Goal: Task Accomplishment & Management: Use online tool/utility

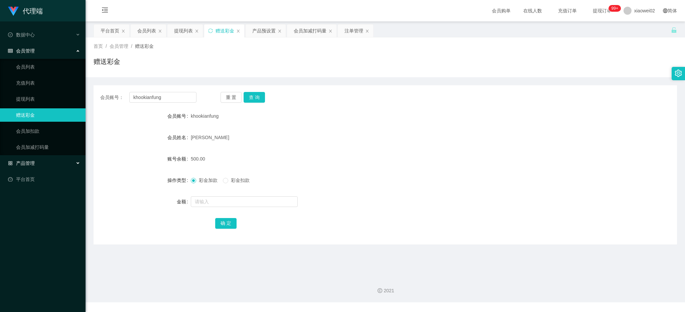
click at [27, 158] on div "产品管理" at bounding box center [43, 162] width 86 height 13
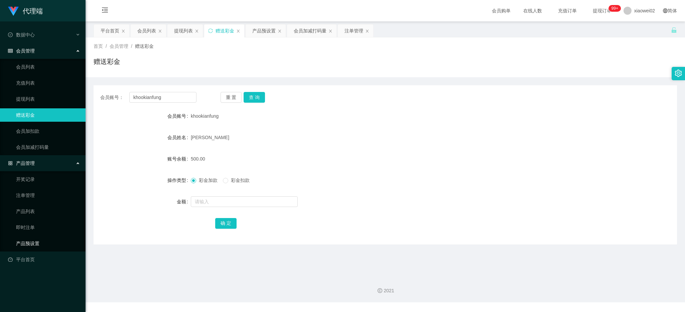
click at [36, 241] on link "产品预设置" at bounding box center [48, 242] width 64 height 13
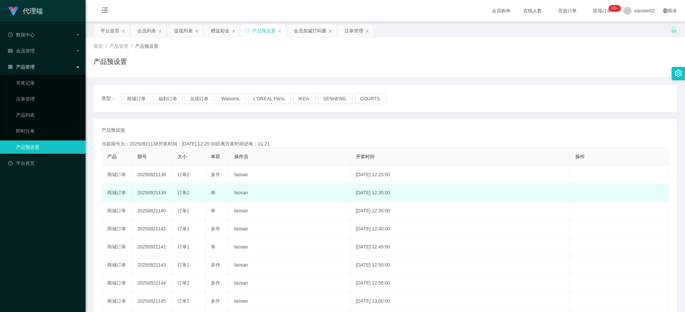
click at [149, 192] on td "20250921139" at bounding box center [152, 193] width 40 height 18
copy td "20250921139"
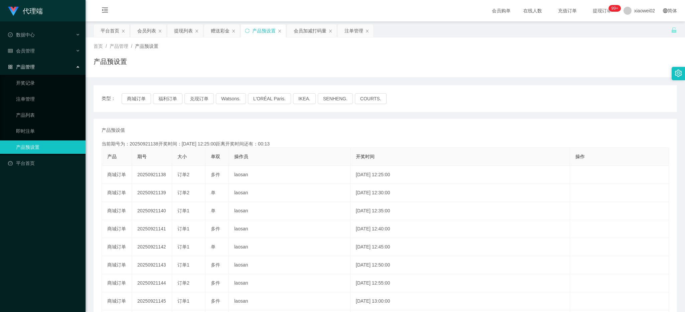
click at [153, 192] on td "20250921139" at bounding box center [152, 193] width 40 height 18
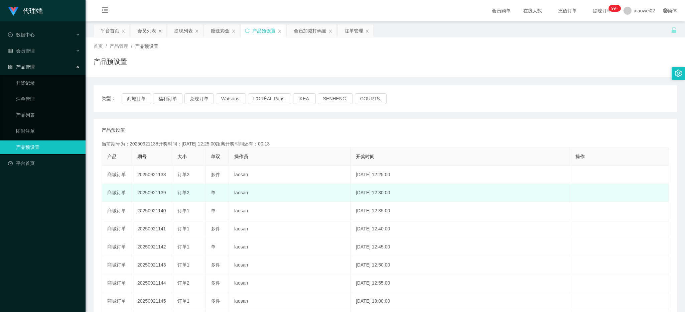
copy td "20250921139"
